Goal: Check status: Check status

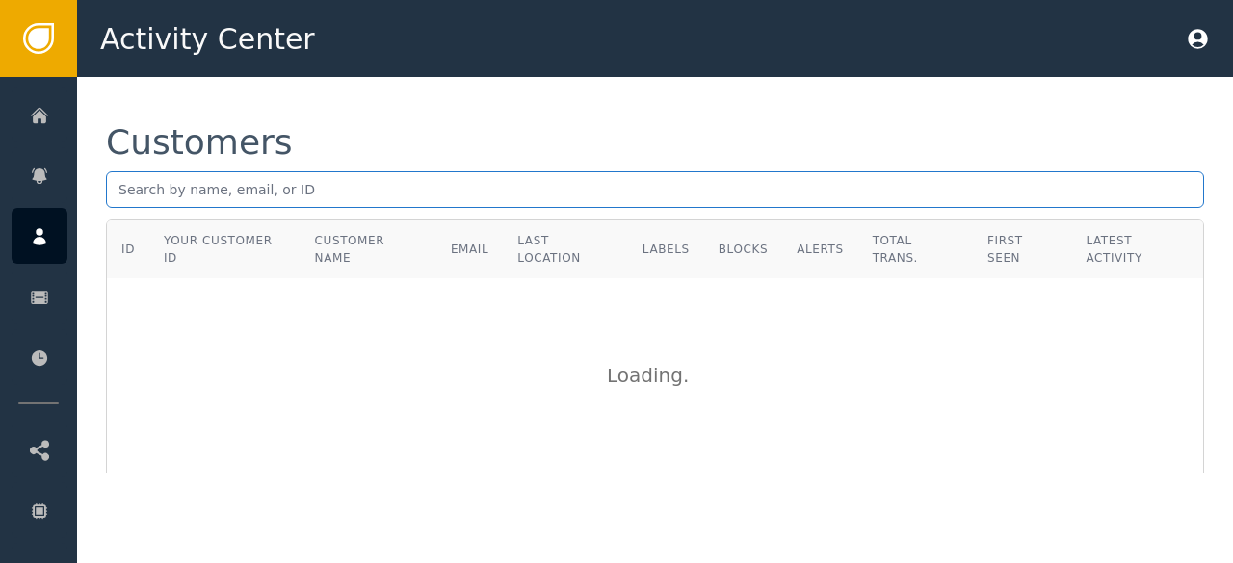
click at [116, 192] on input "text" at bounding box center [655, 189] width 1098 height 37
paste input "[EMAIL_ADDRESS][DOMAIN_NAME]"
type input "[EMAIL_ADDRESS][DOMAIN_NAME]"
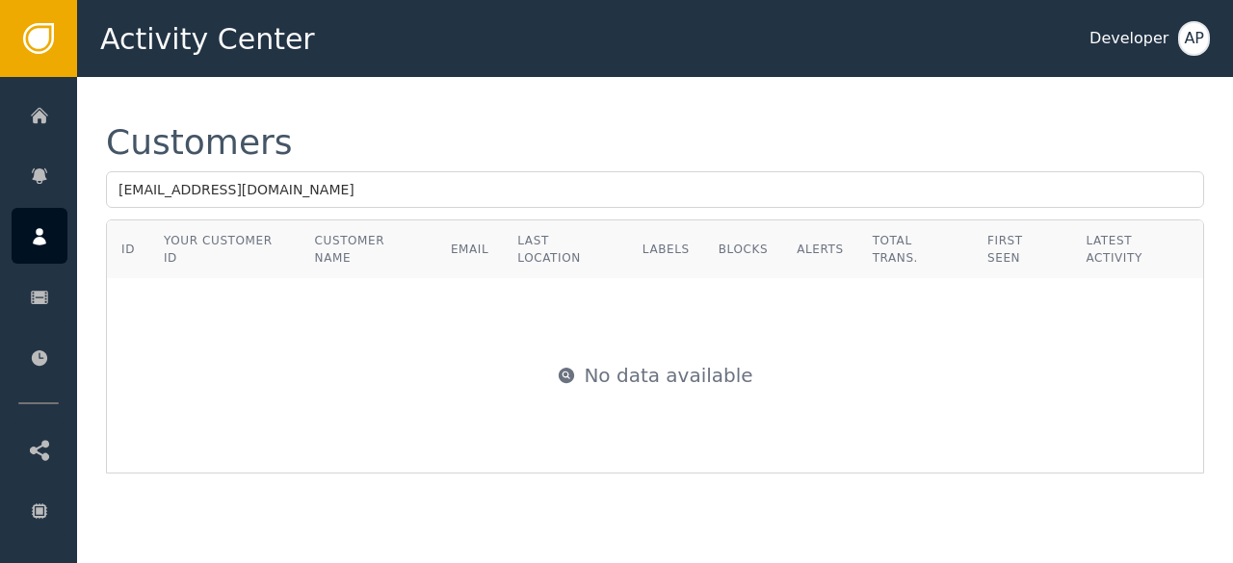
click at [324, 365] on div "No data available" at bounding box center [655, 375] width 1094 height 193
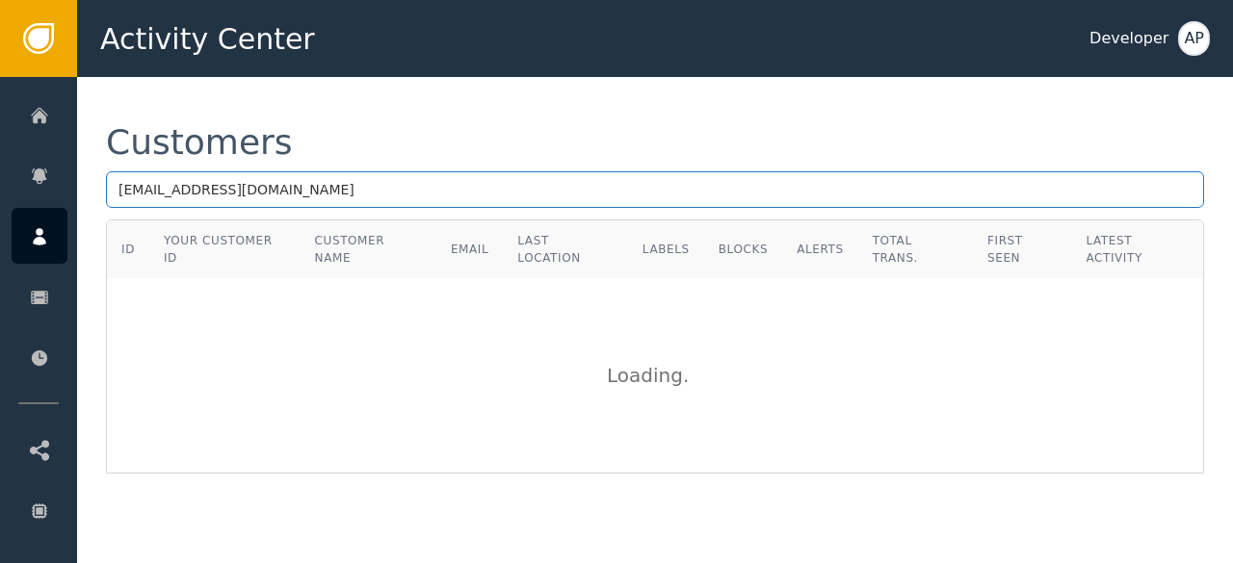
drag, startPoint x: 117, startPoint y: 190, endPoint x: 416, endPoint y: 197, distance: 299.6
click at [416, 197] on input "[EMAIL_ADDRESS][DOMAIN_NAME]" at bounding box center [655, 189] width 1098 height 37
paste input "[EMAIL_ADDRESS][DOMAIN_NAME]"
type input "g"
paste input "[EMAIL_ADDRESS][DOMAIN_NAME]"
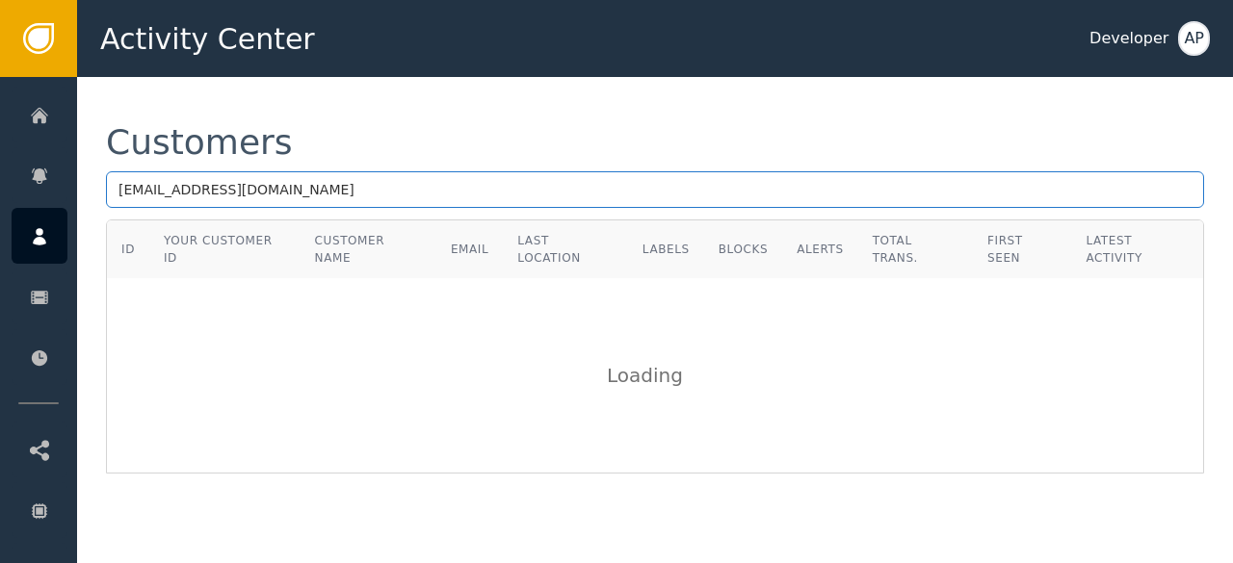
type input "[EMAIL_ADDRESS][DOMAIN_NAME]"
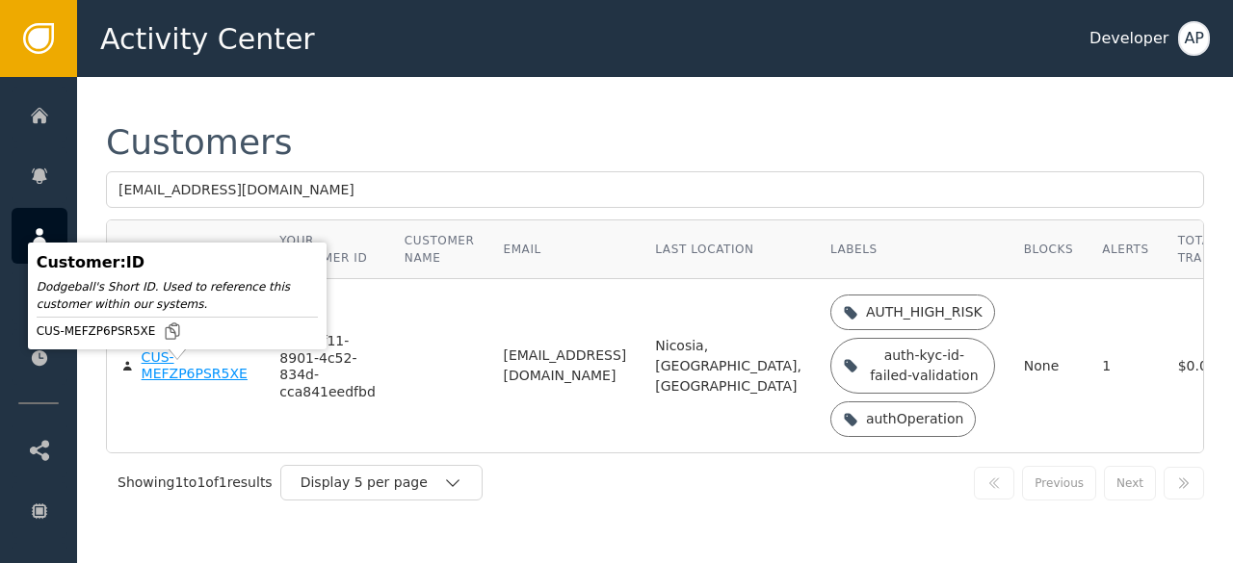
click at [156, 383] on div "CUS-MEFZP6PSR5XE" at bounding box center [197, 367] width 110 height 34
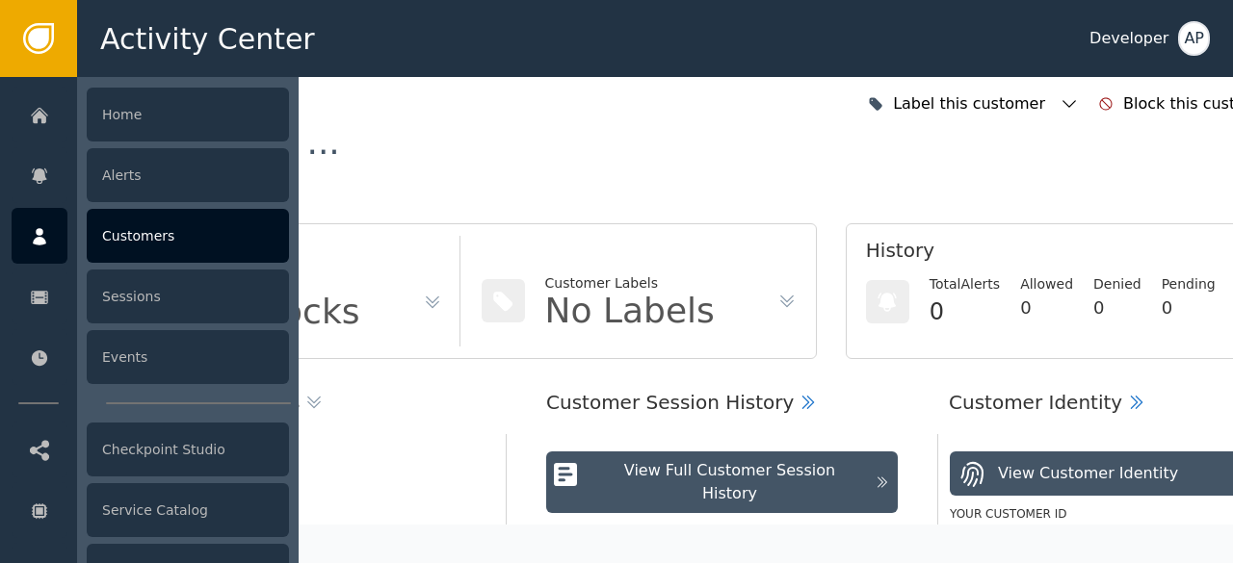
click at [112, 234] on div "Customers" at bounding box center [188, 236] width 202 height 54
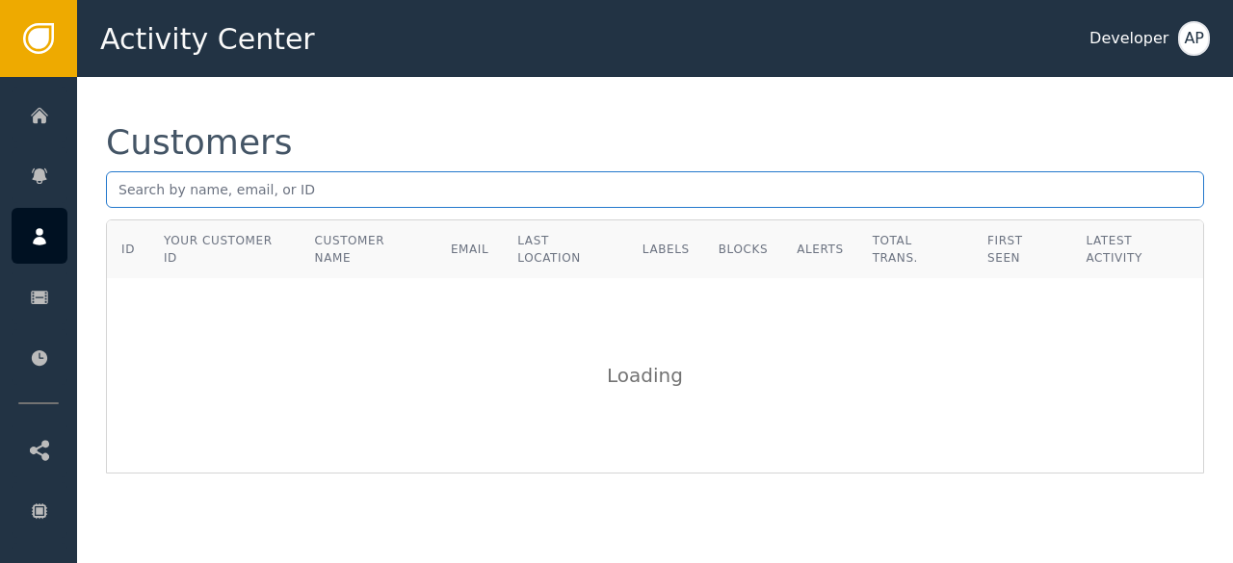
click at [123, 192] on input "text" at bounding box center [655, 189] width 1098 height 37
paste input "[EMAIL_ADDRESS][DOMAIN_NAME]"
type input "i"
paste input "[EMAIL_ADDRESS][DOMAIN_NAME]"
type input "a"
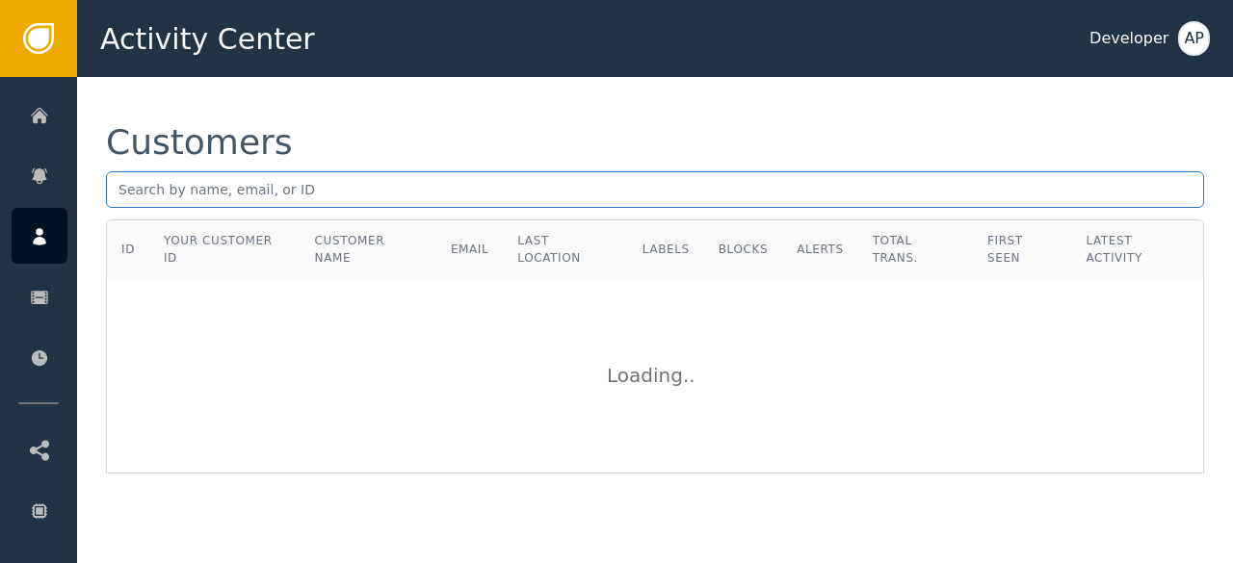
paste input "[EMAIL_ADDRESS][DOMAIN_NAME]"
type input "[EMAIL_ADDRESS][DOMAIN_NAME]"
